Goal: Transaction & Acquisition: Purchase product/service

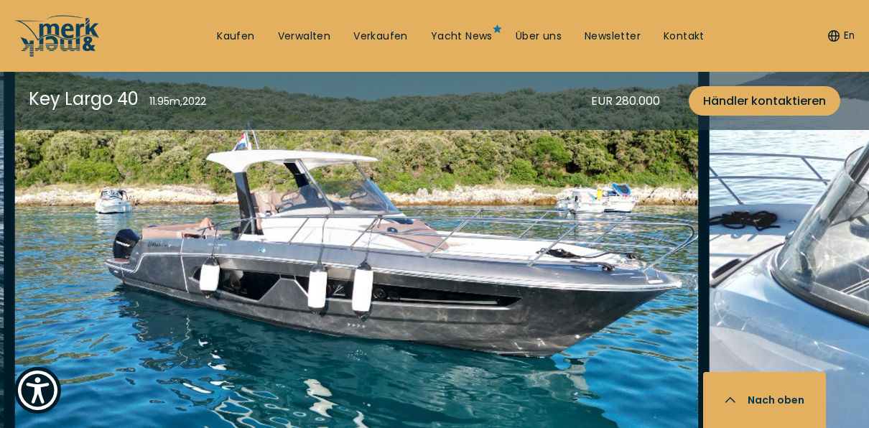
scroll to position [1795, 0]
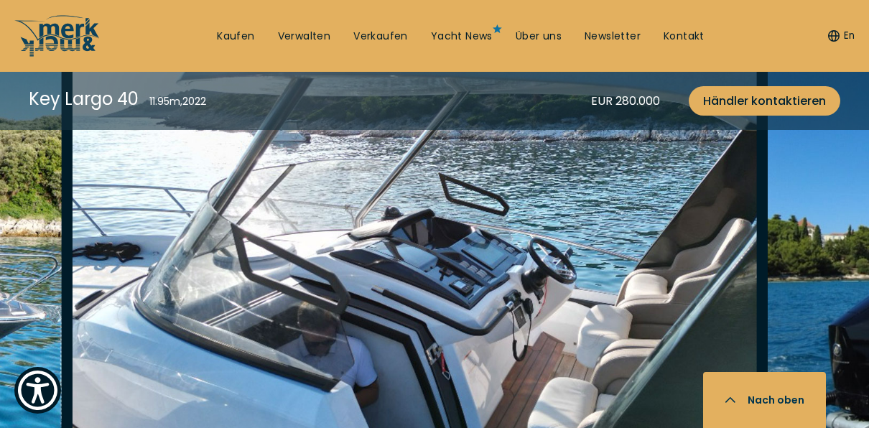
click at [101, 281] on img "button" at bounding box center [415, 269] width 684 height 459
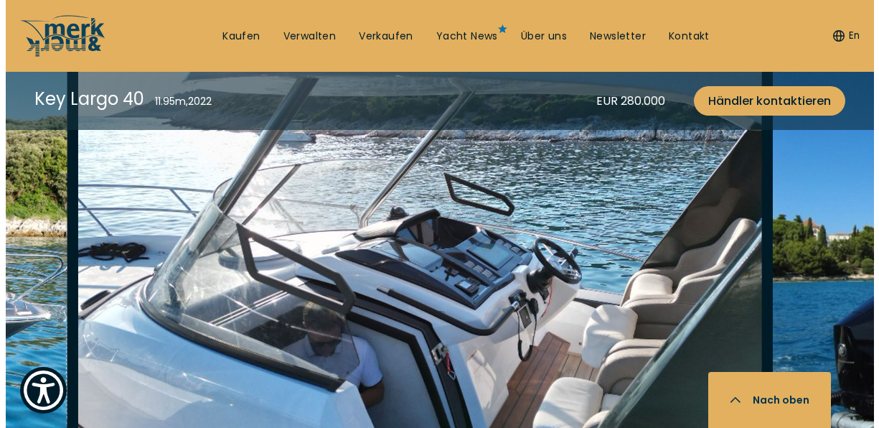
scroll to position [1799, 0]
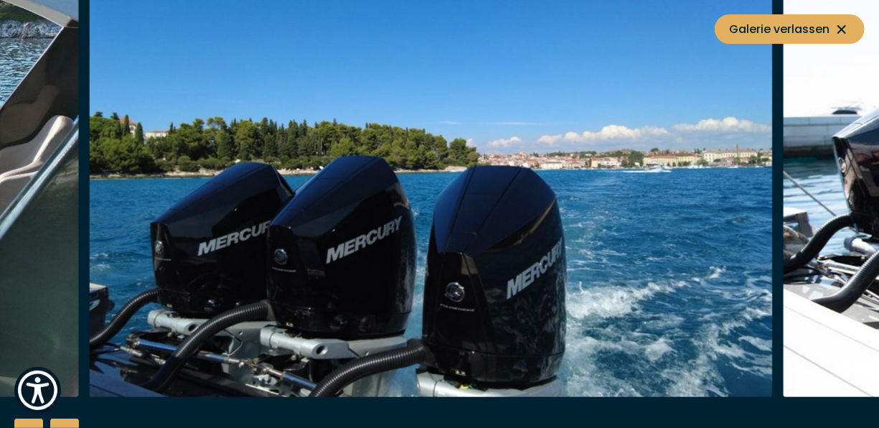
click at [218, 253] on img "button" at bounding box center [431, 167] width 684 height 459
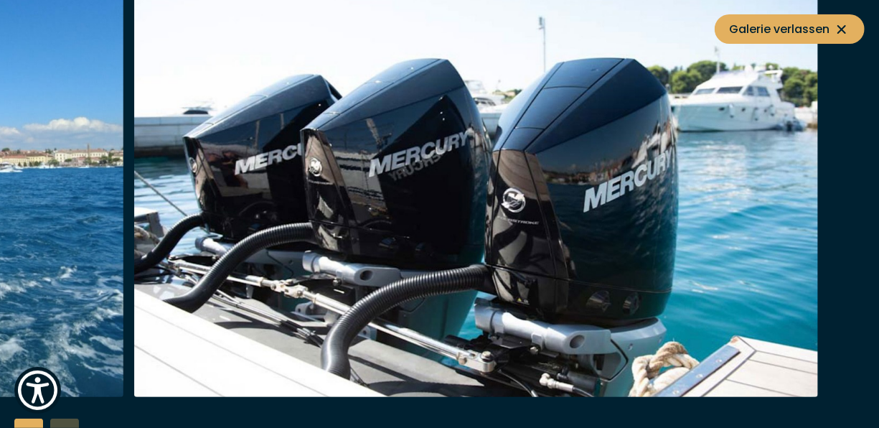
click at [150, 205] on img "button" at bounding box center [476, 167] width 684 height 459
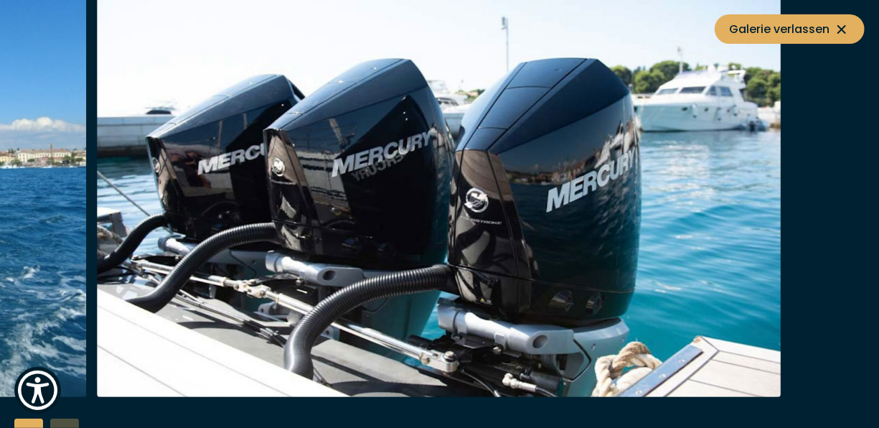
click at [546, 220] on img "button" at bounding box center [439, 167] width 684 height 459
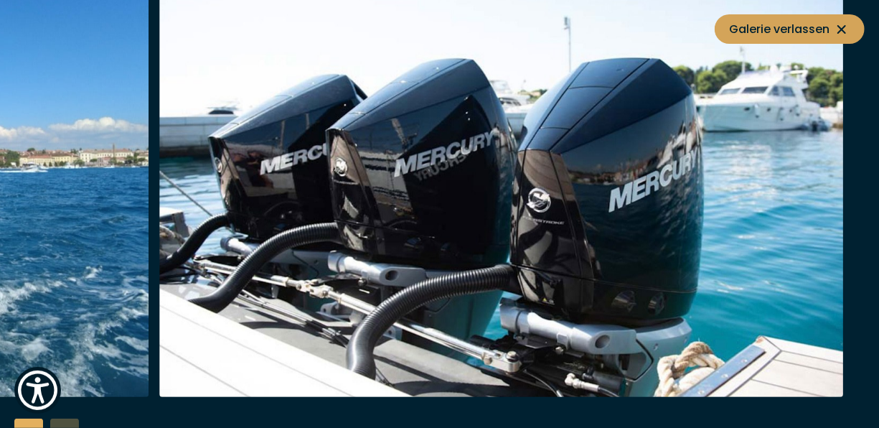
click at [842, 24] on icon at bounding box center [842, 29] width 17 height 17
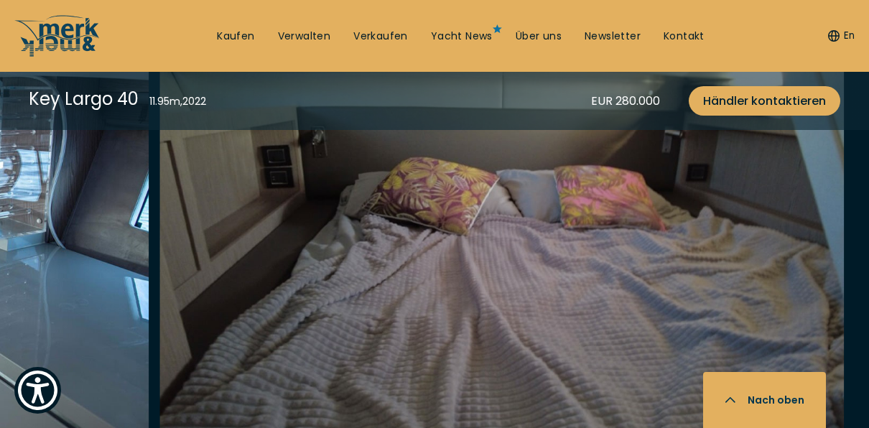
scroll to position [2585, 0]
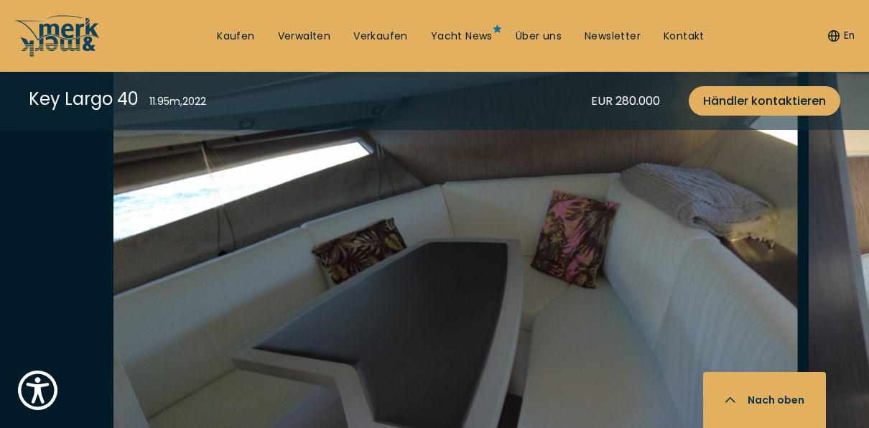
click at [683, 227] on img "button" at bounding box center [455, 288] width 684 height 459
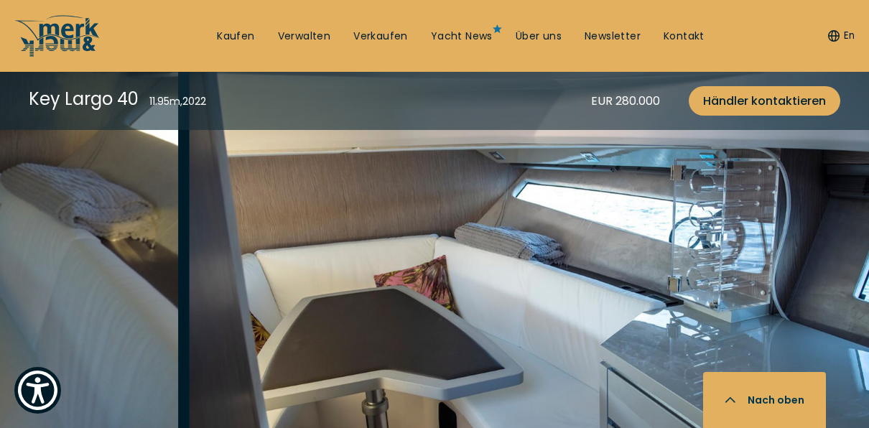
click at [286, 246] on img "button" at bounding box center [531, 288] width 684 height 459
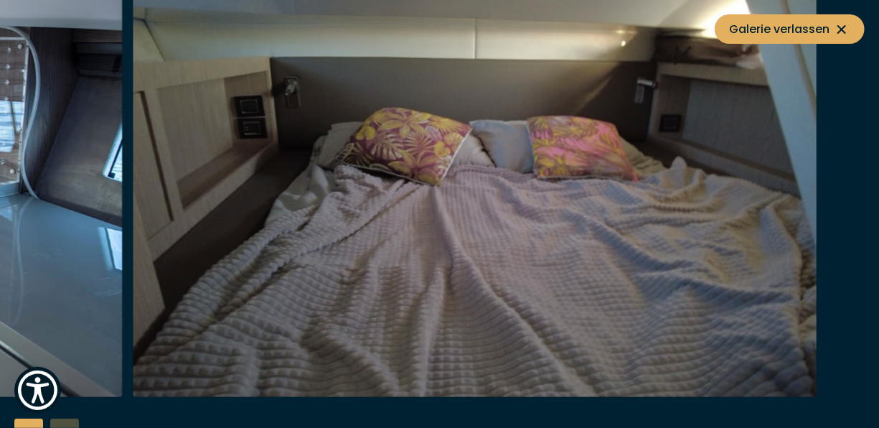
click at [161, 224] on img "button" at bounding box center [475, 167] width 684 height 459
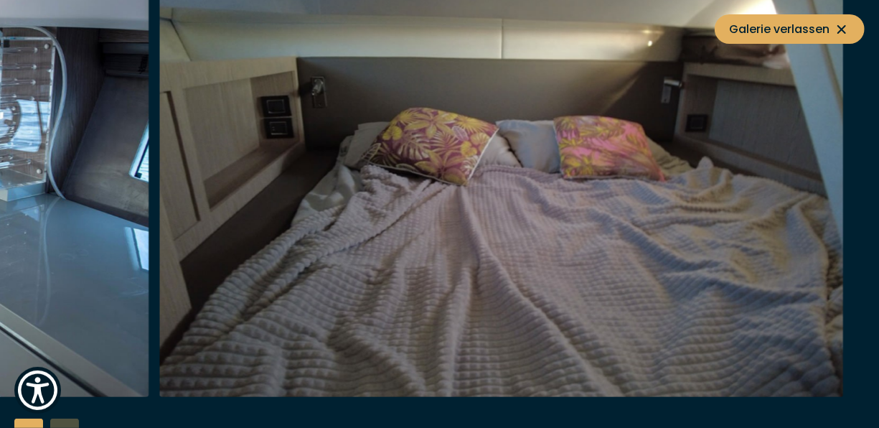
click at [842, 29] on icon at bounding box center [842, 29] width 17 height 17
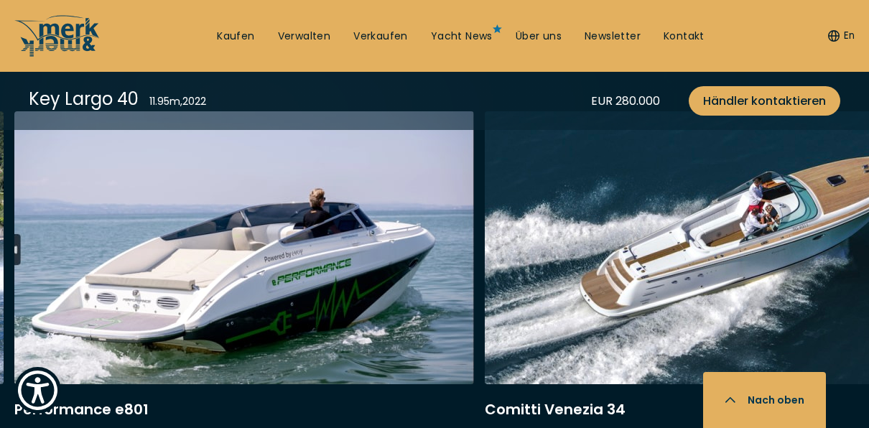
scroll to position [3729, 0]
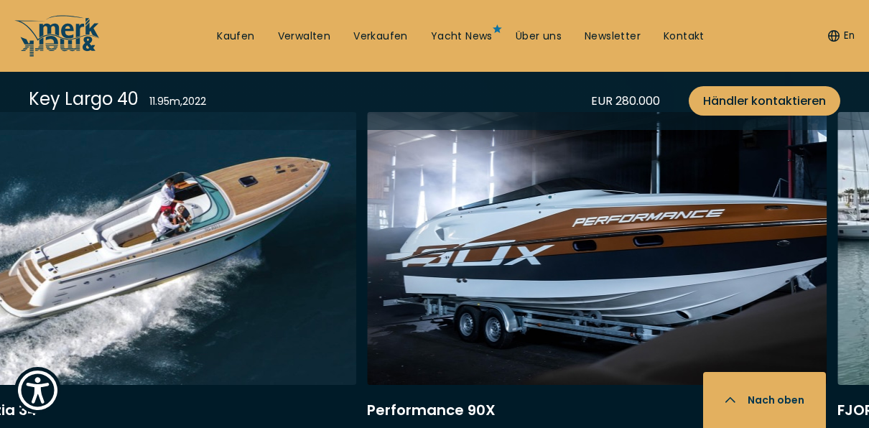
click at [258, 232] on link at bounding box center [126, 303] width 459 height 383
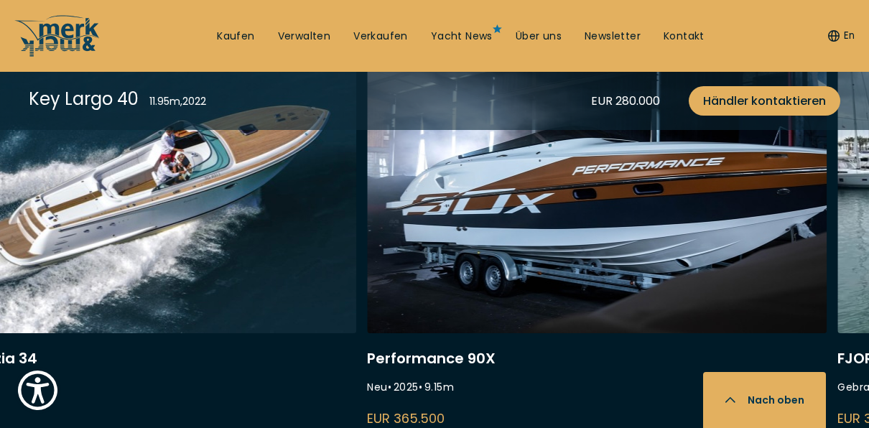
scroll to position [3801, 0]
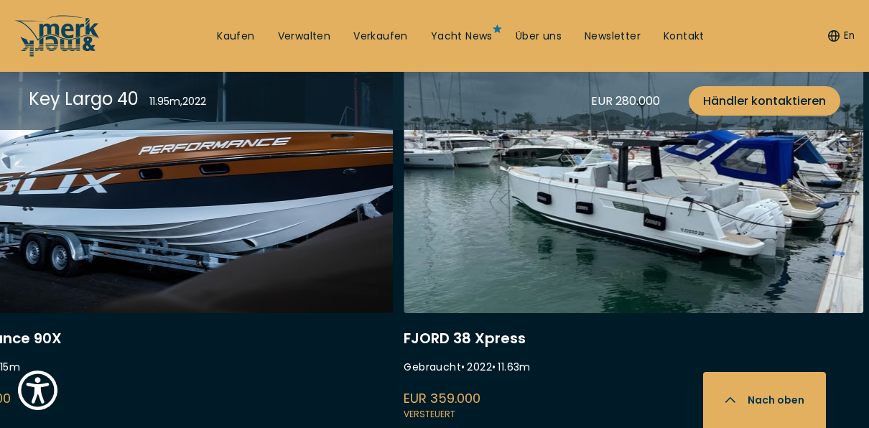
click at [332, 293] on link at bounding box center [162, 231] width 459 height 383
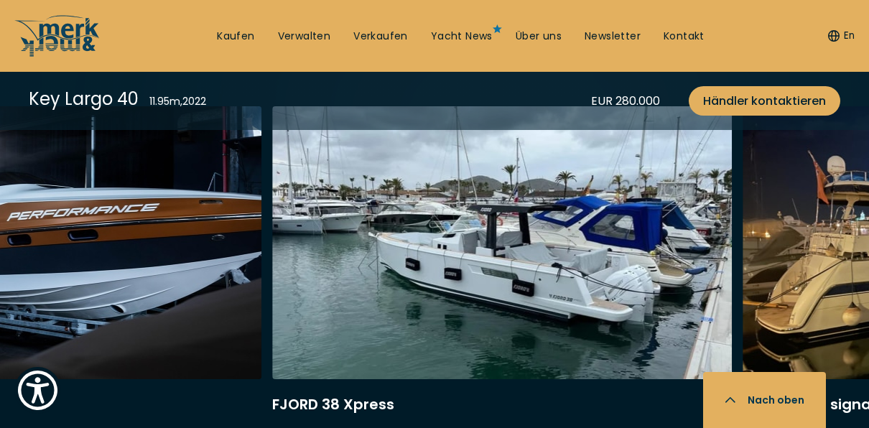
scroll to position [3729, 0]
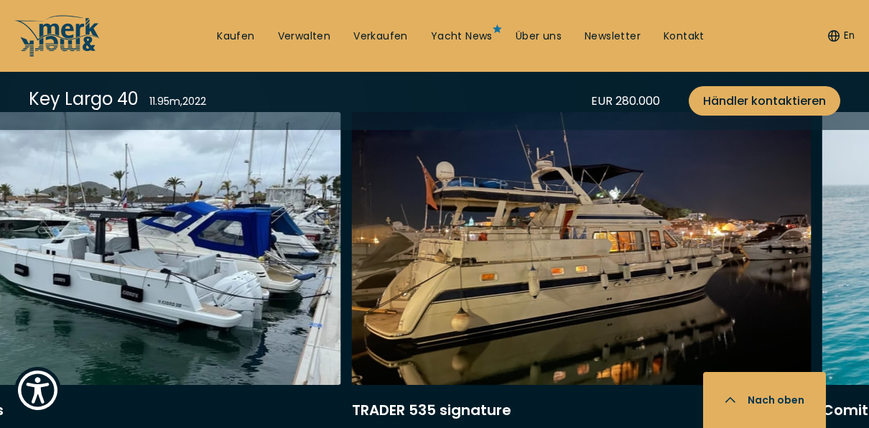
click at [352, 296] on link at bounding box center [581, 303] width 459 height 383
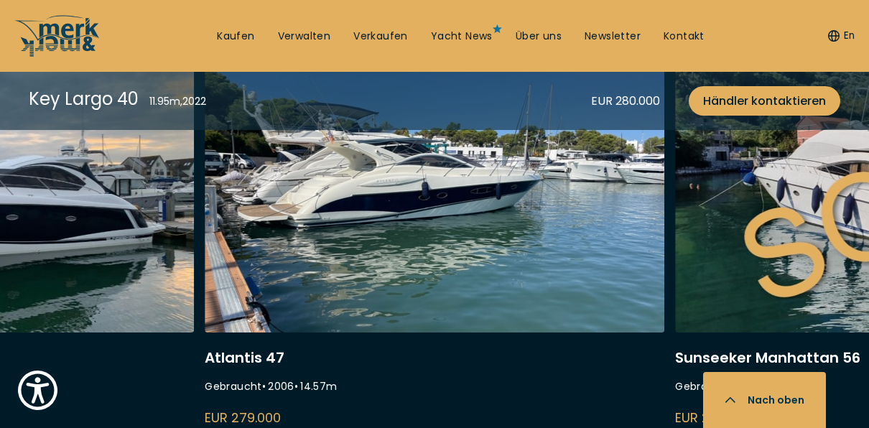
scroll to position [3801, 0]
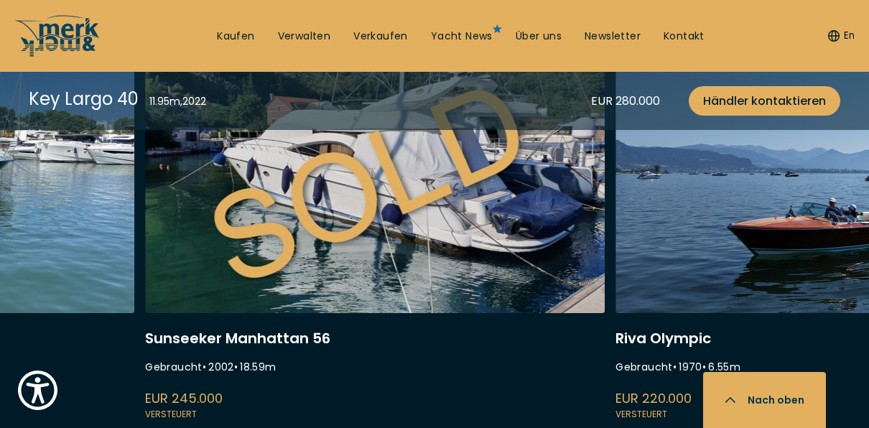
click at [246, 251] on link at bounding box center [374, 231] width 459 height 383
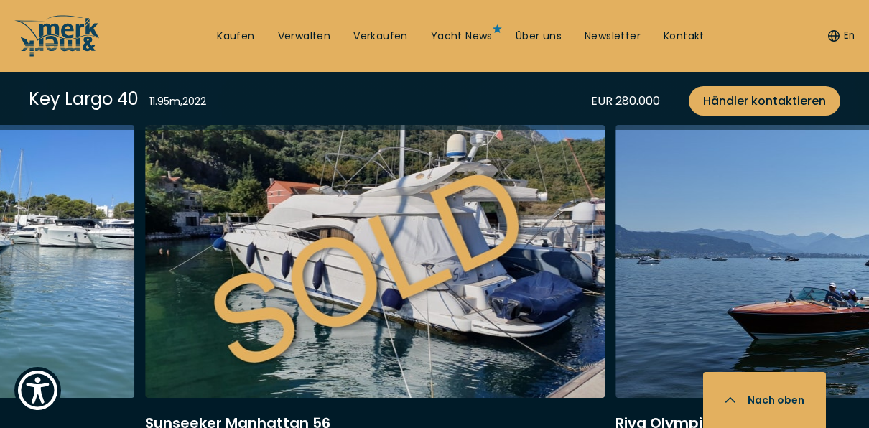
scroll to position [3729, 0]
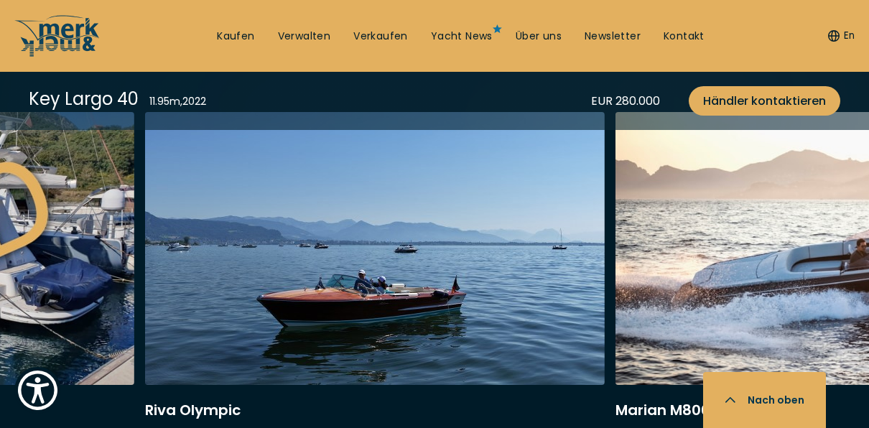
click at [202, 258] on link at bounding box center [374, 303] width 459 height 383
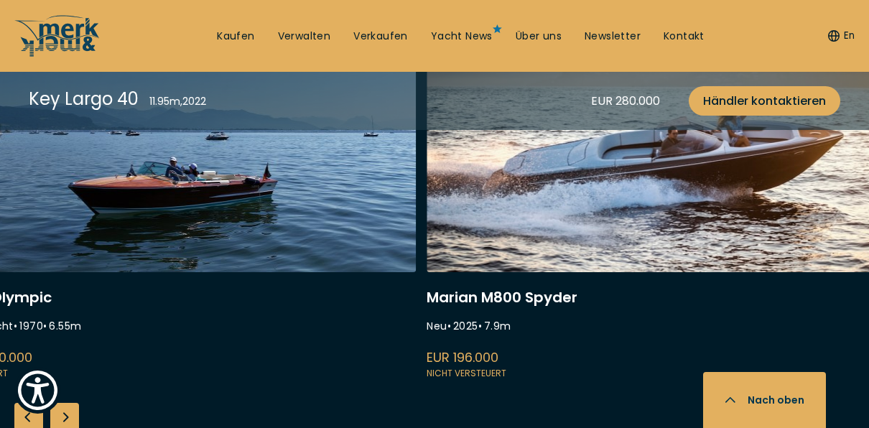
scroll to position [3857, 0]
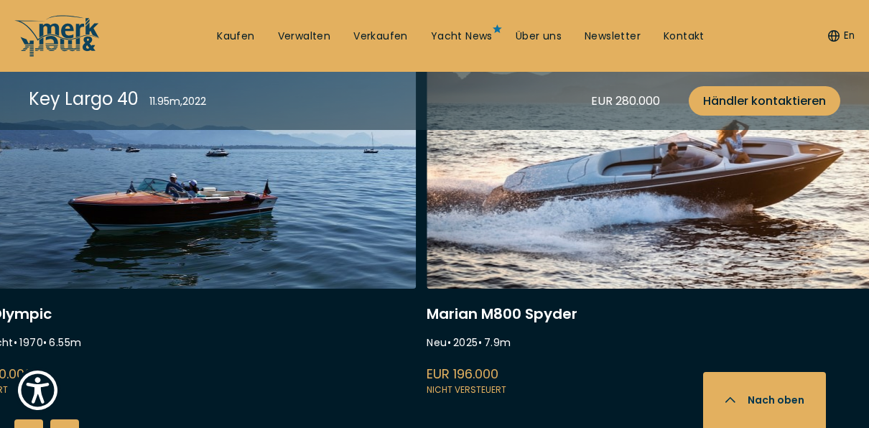
scroll to position [3785, 0]
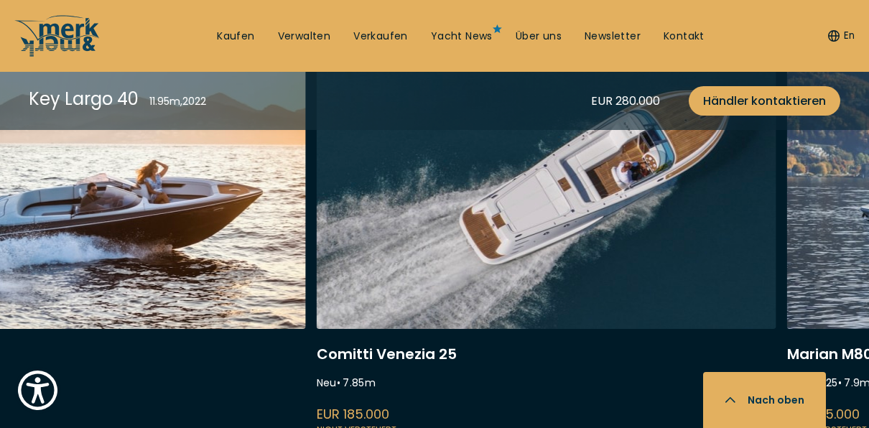
click at [202, 261] on link at bounding box center [75, 247] width 459 height 383
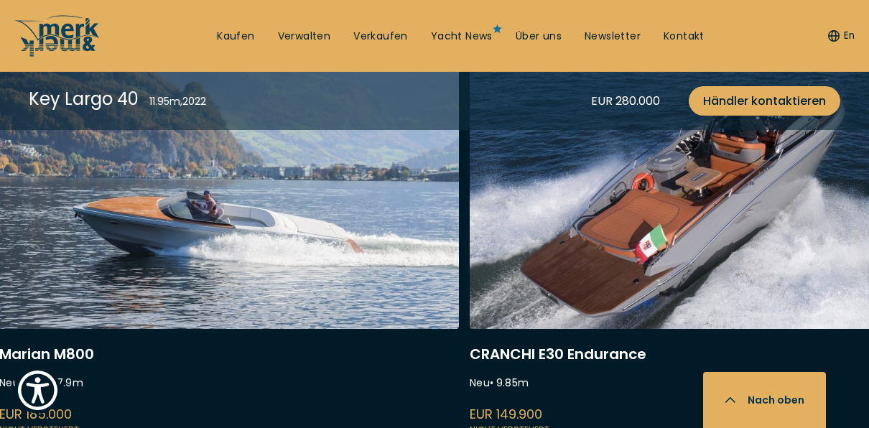
click at [251, 246] on link at bounding box center [228, 247] width 459 height 383
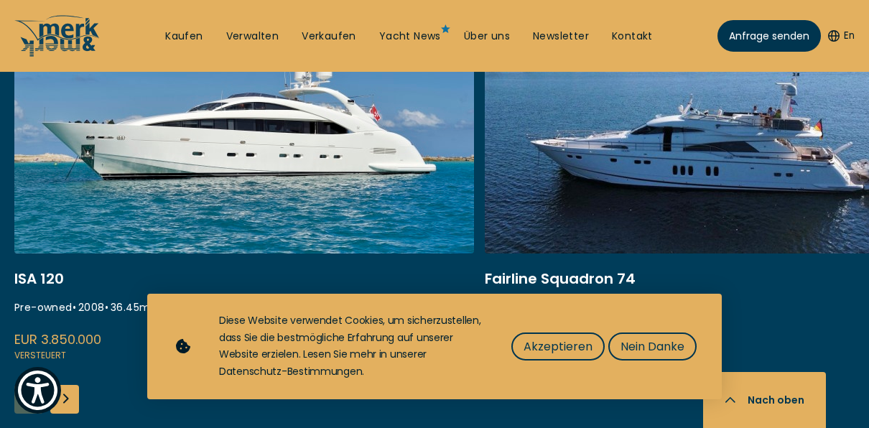
scroll to position [862, 0]
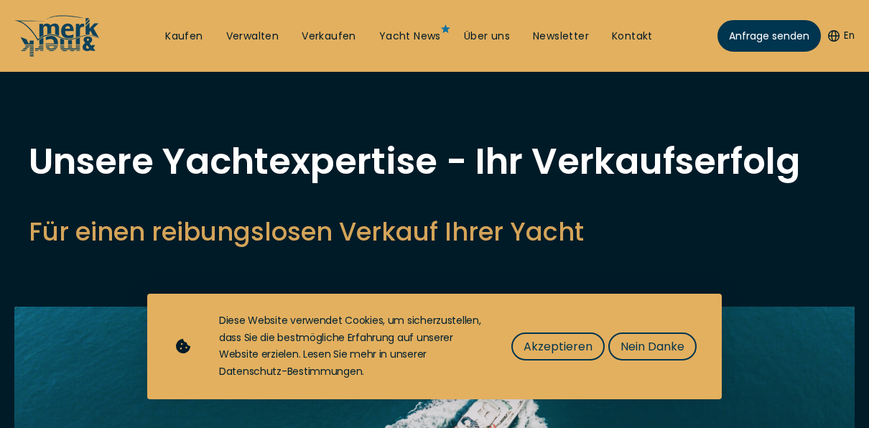
select select "sell"
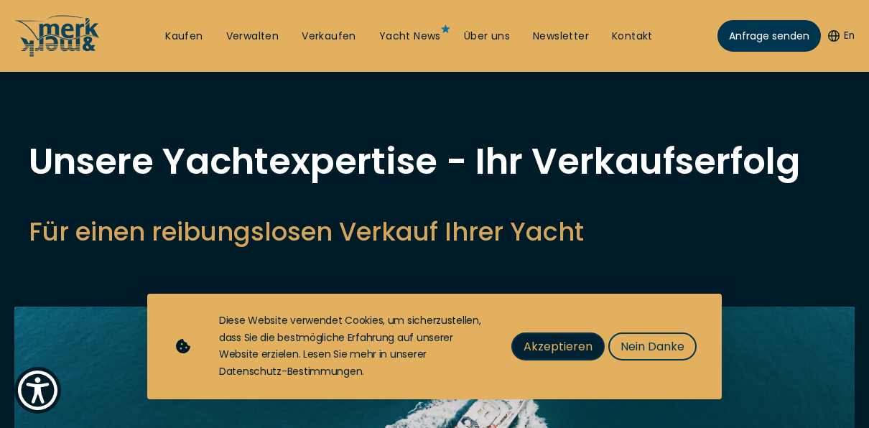
click at [574, 345] on span "Akzeptieren" at bounding box center [557, 346] width 69 height 18
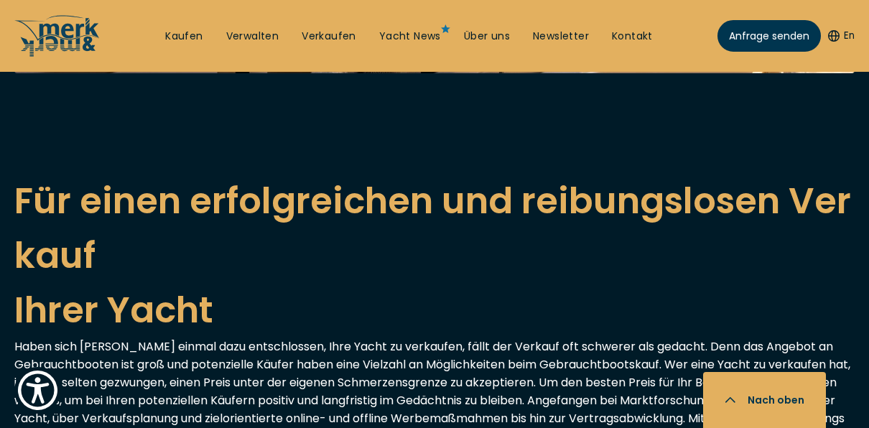
scroll to position [2010, 0]
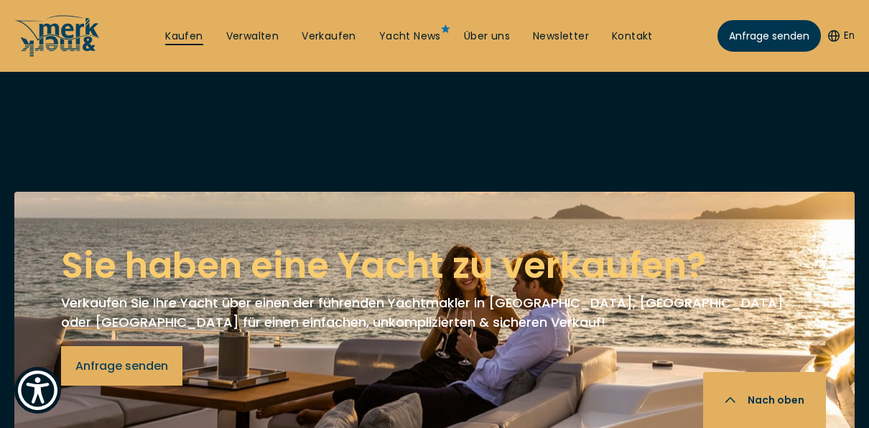
click at [182, 37] on link "Kaufen" at bounding box center [183, 36] width 37 height 14
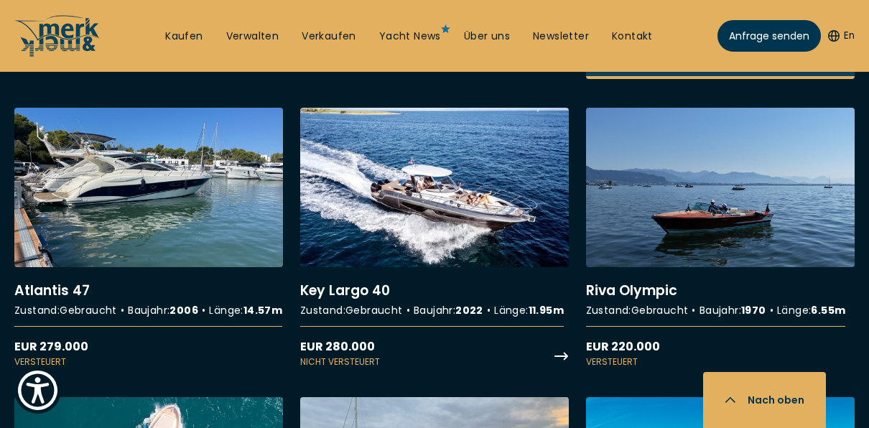
scroll to position [1987, 0]
